Goal: Task Accomplishment & Management: Manage account settings

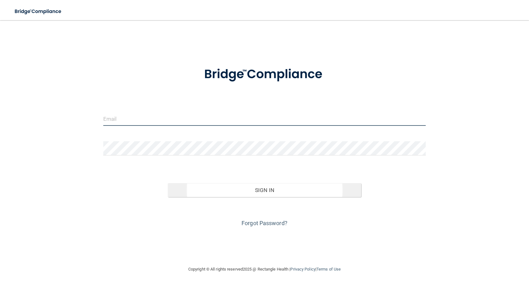
type input "[PERSON_NAME][EMAIL_ADDRESS][DOMAIN_NAME]"
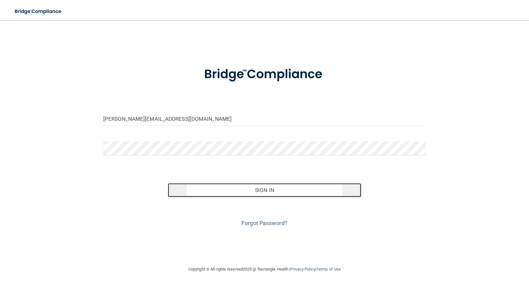
click at [255, 192] on button "Sign In" at bounding box center [264, 190] width 193 height 14
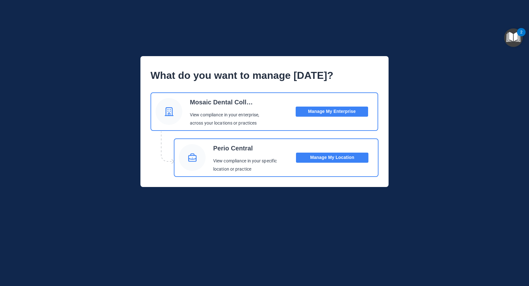
click at [336, 155] on button "Manage My Location" at bounding box center [332, 158] width 72 height 10
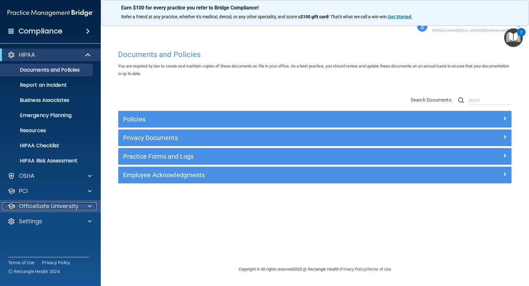
click at [41, 205] on p "OfficeSafe University" at bounding box center [49, 206] width 60 height 8
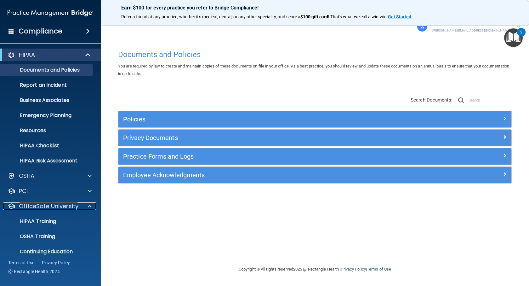
scroll to position [21, 0]
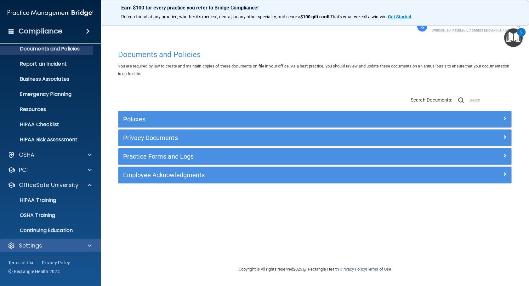
click at [38, 249] on div "Settings" at bounding box center [50, 245] width 101 height 13
click at [90, 246] on span at bounding box center [90, 246] width 4 height 8
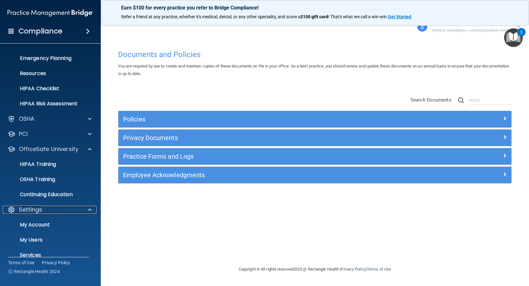
scroll to position [82, 0]
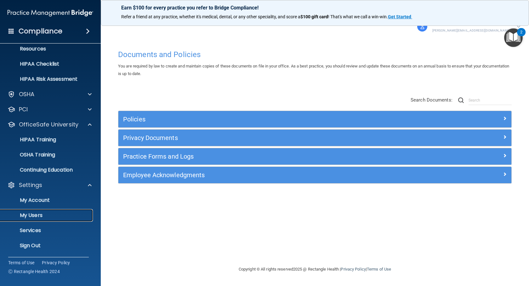
click at [31, 215] on p "My Users" at bounding box center [47, 215] width 86 height 6
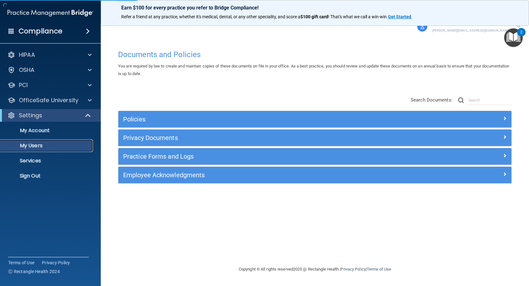
select select "20"
